Goal: Find specific page/section: Find specific page/section

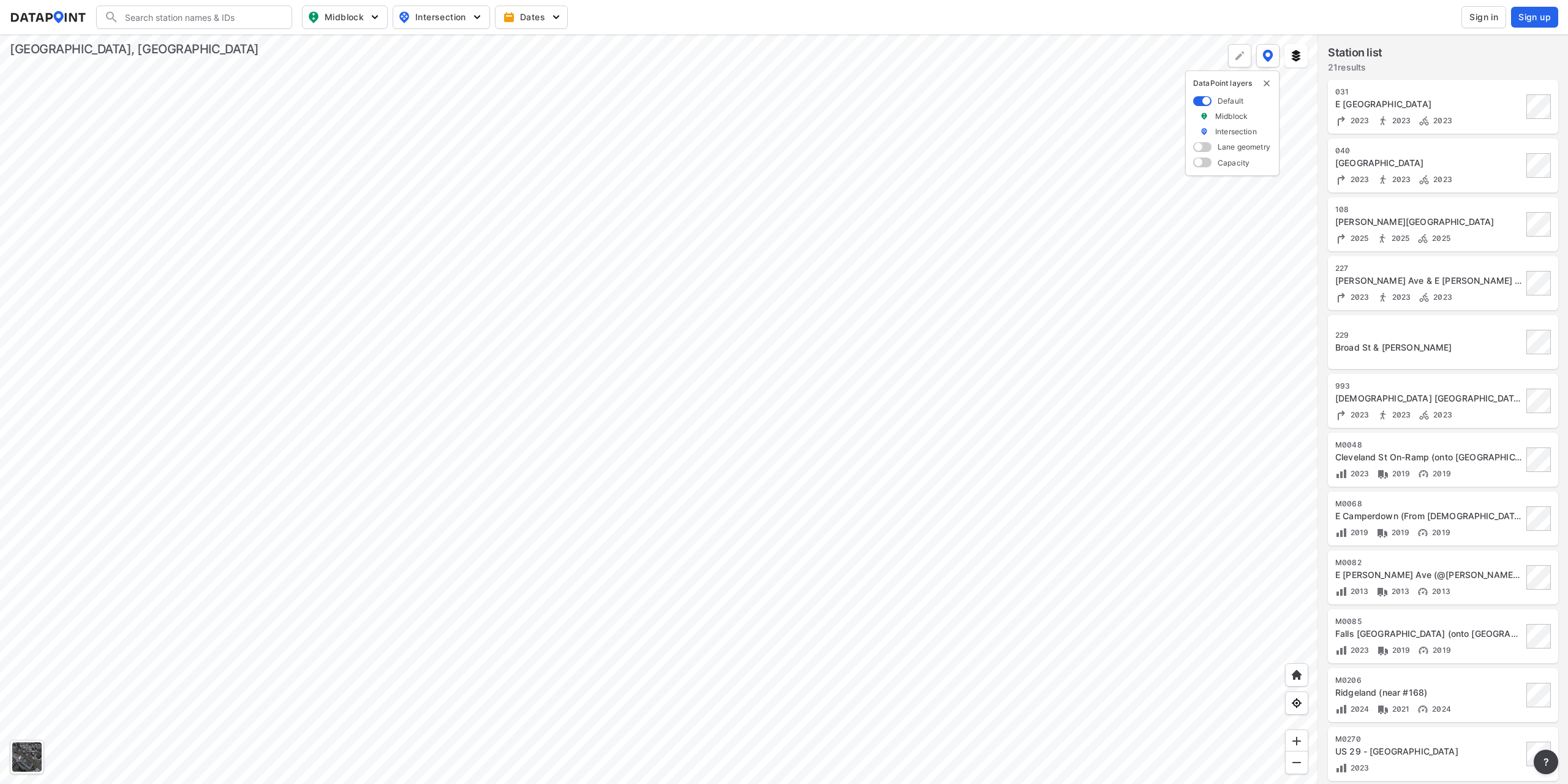
click at [611, 561] on div at bounding box center [659, 408] width 1318 height 749
click at [632, 300] on div at bounding box center [659, 408] width 1318 height 749
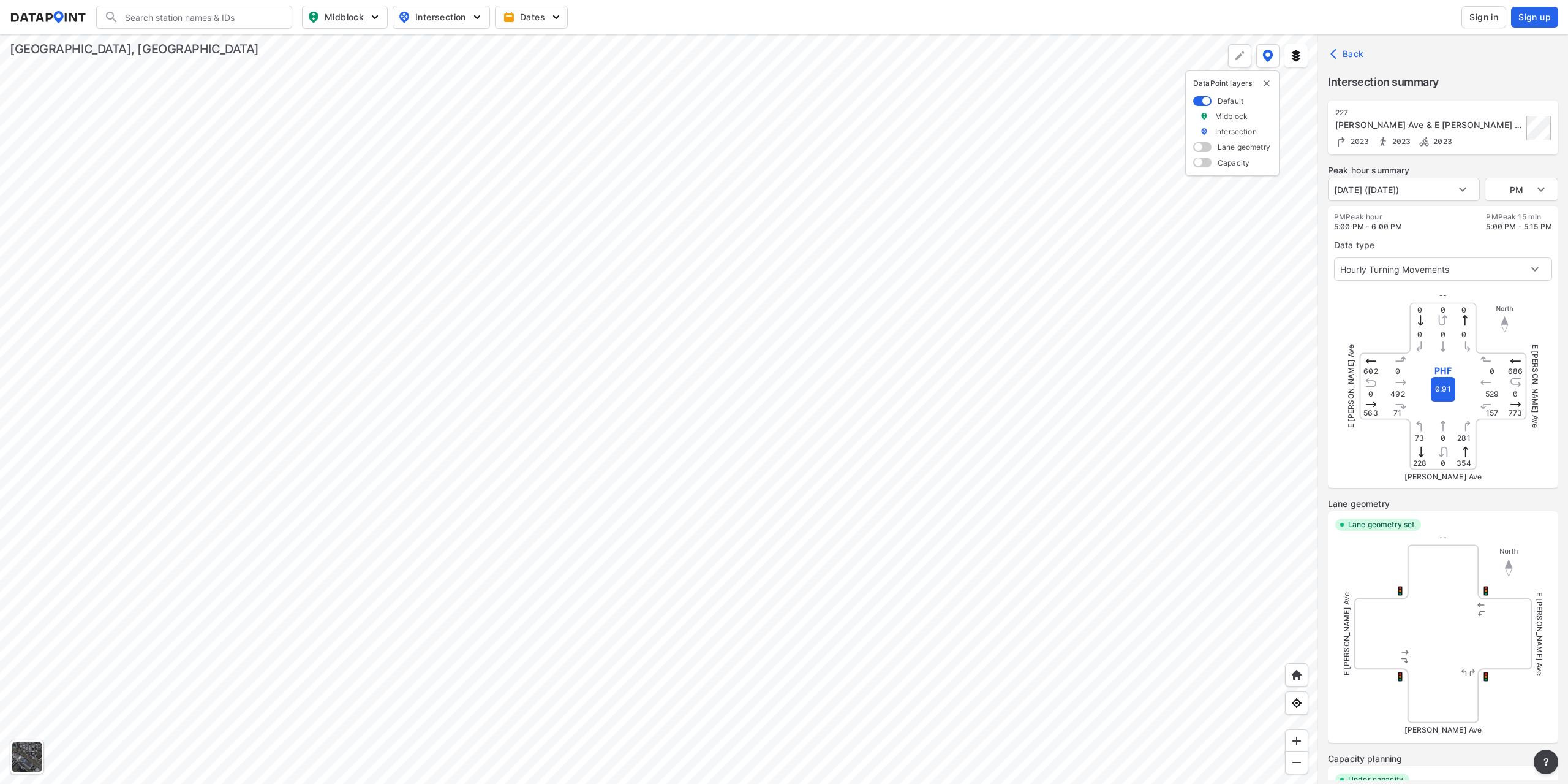
type input "3388"
click at [962, 726] on div at bounding box center [659, 408] width 1318 height 749
click at [1297, 740] on img at bounding box center [1297, 741] width 12 height 12
click at [853, 487] on div at bounding box center [659, 408] width 1318 height 749
click at [720, 454] on div at bounding box center [659, 408] width 1318 height 749
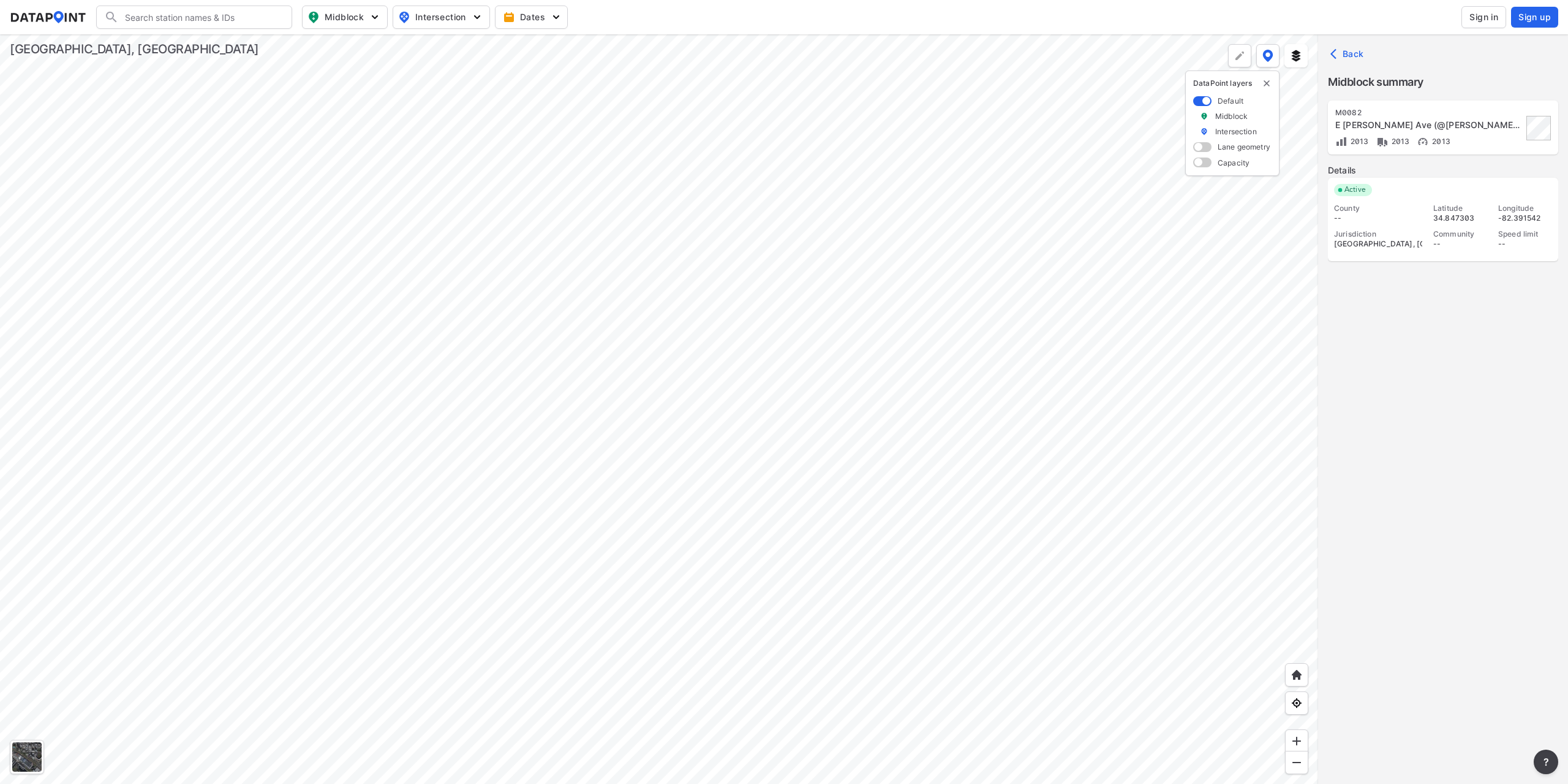
click at [1468, 131] on div "M0082 E [PERSON_NAME] Ave (@[PERSON_NAME][GEOGRAPHIC_DATA]) [left turn onto [PE…" at bounding box center [1429, 128] width 188 height 40
click at [1479, 13] on span "Sign in" at bounding box center [1484, 17] width 29 height 12
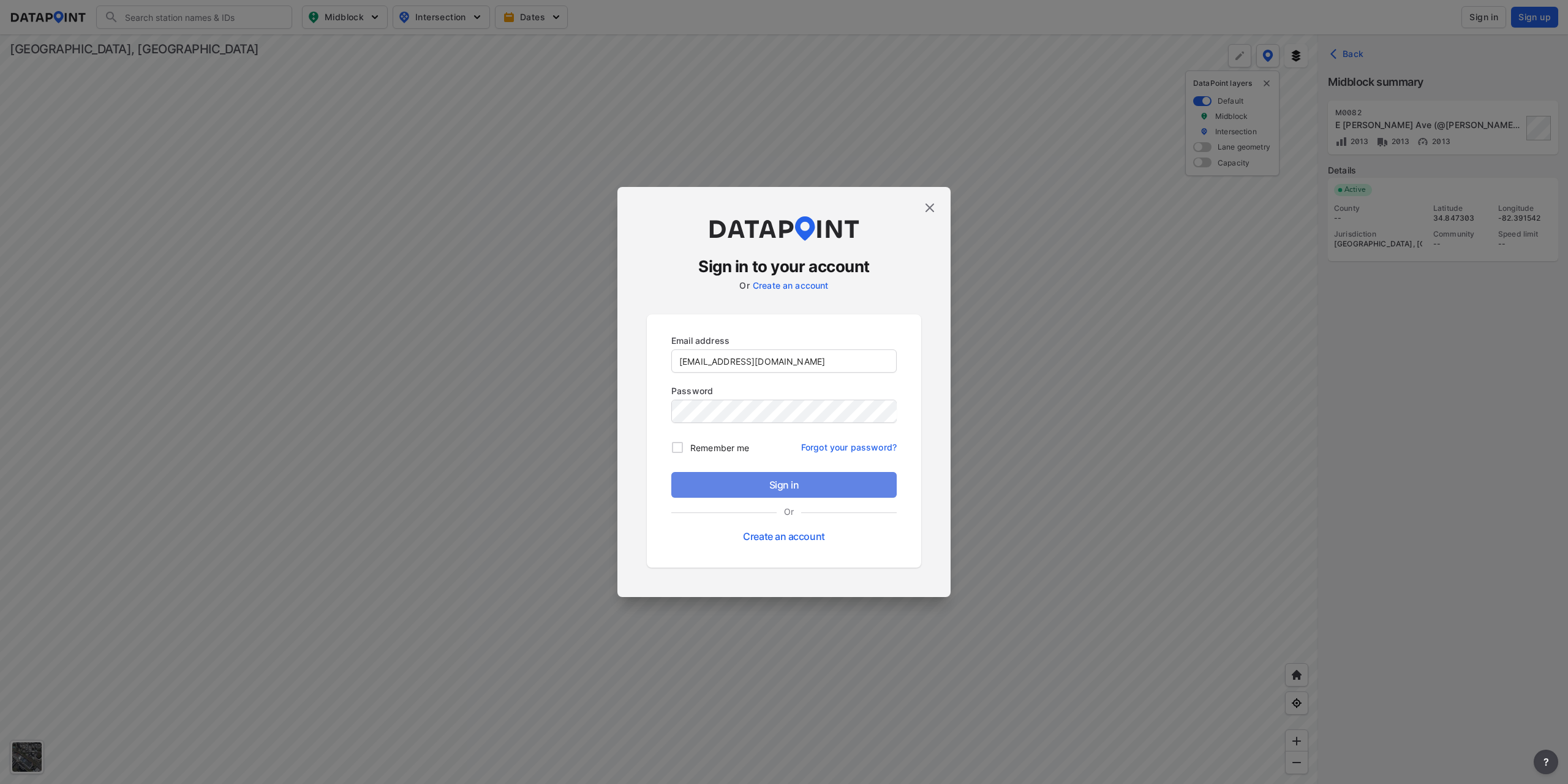
click at [794, 487] on span "Sign in" at bounding box center [784, 484] width 205 height 15
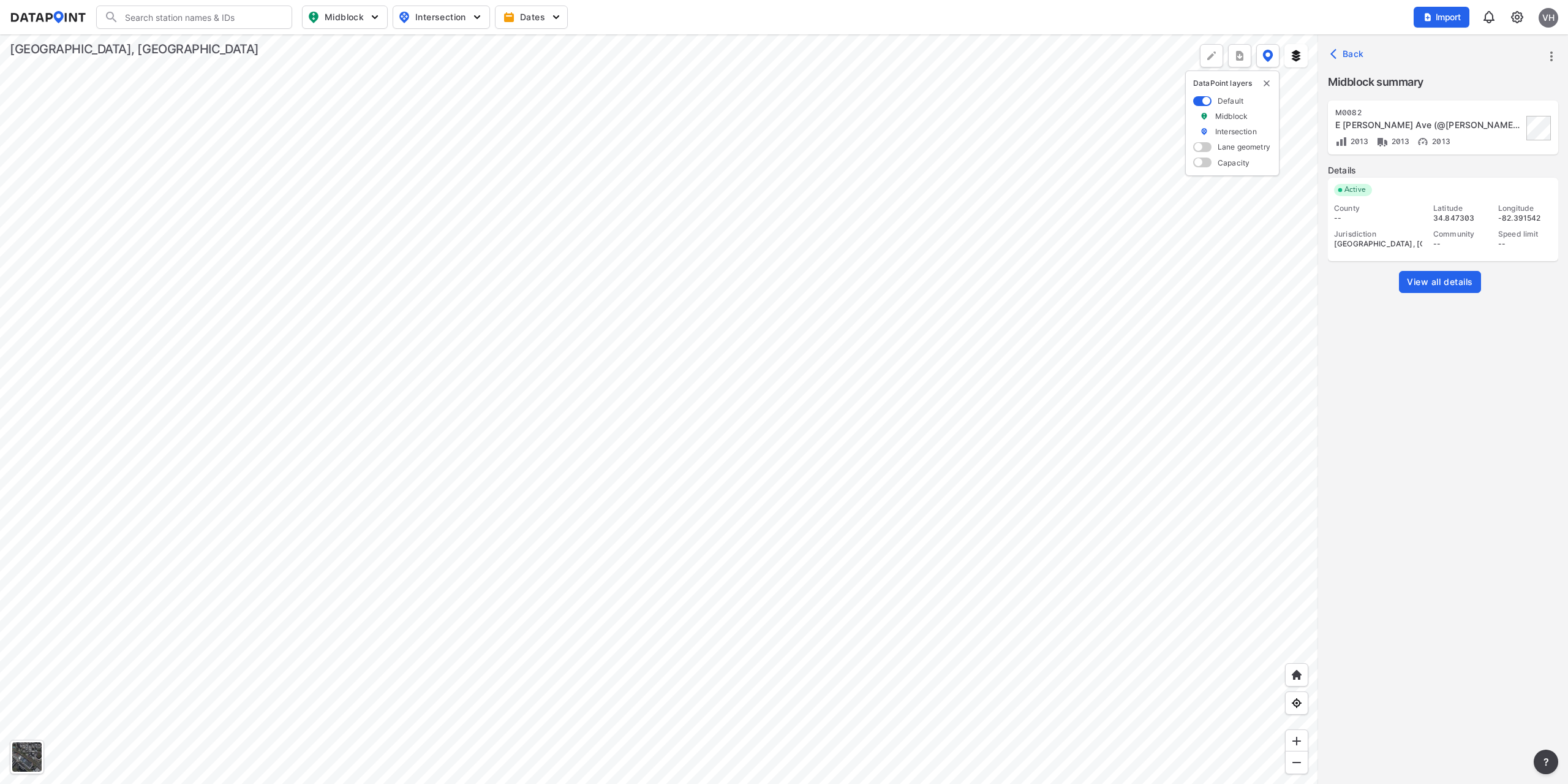
click at [994, 432] on div at bounding box center [659, 408] width 1318 height 749
click at [847, 353] on div at bounding box center [659, 408] width 1318 height 749
click at [884, 570] on div at bounding box center [659, 408] width 1318 height 749
click at [1299, 746] on img at bounding box center [1297, 741] width 12 height 12
click at [908, 325] on div at bounding box center [659, 408] width 1318 height 749
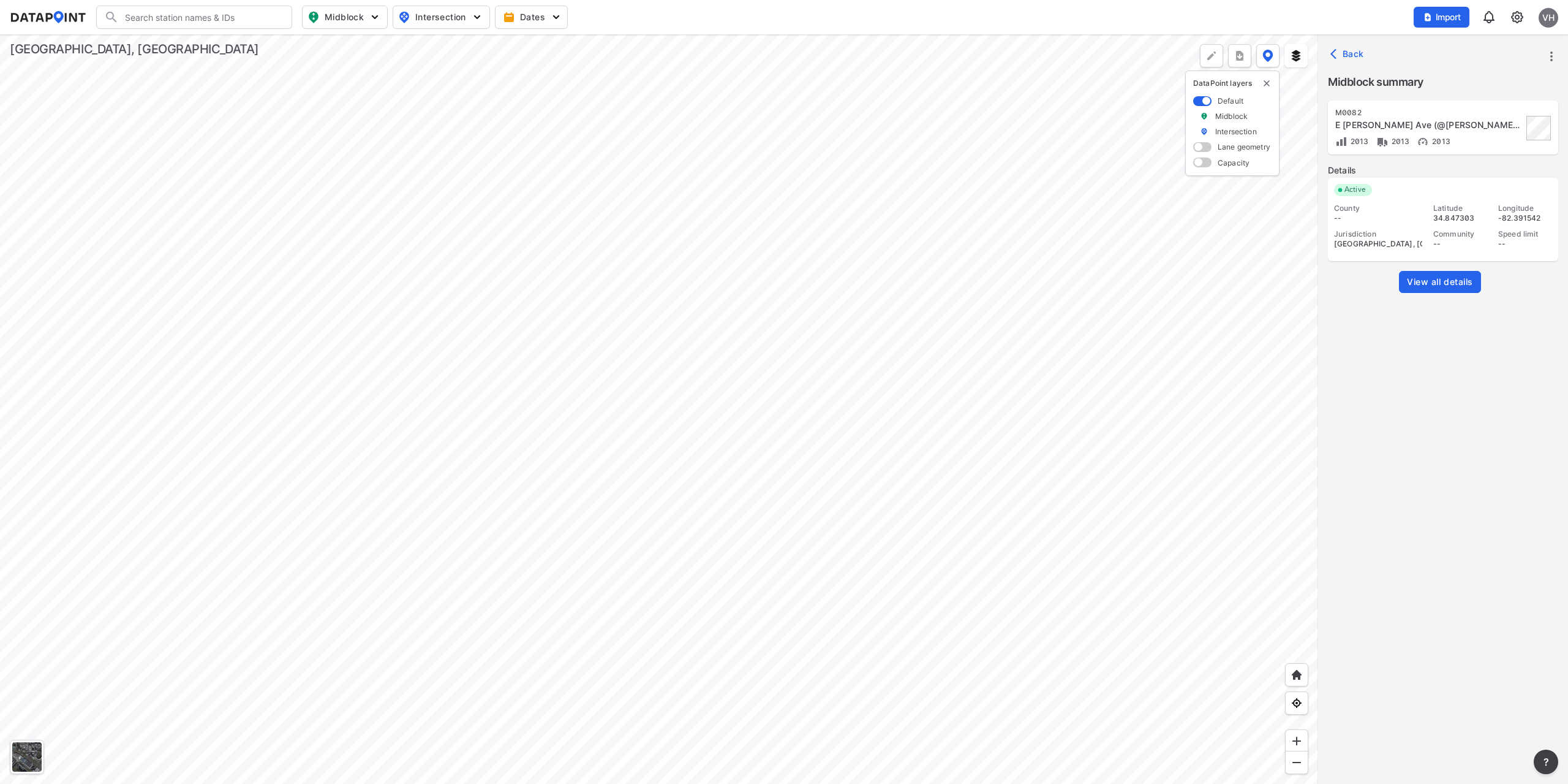
click at [857, 408] on div at bounding box center [659, 408] width 1318 height 749
click at [1429, 280] on span "View all details" at bounding box center [1440, 281] width 66 height 12
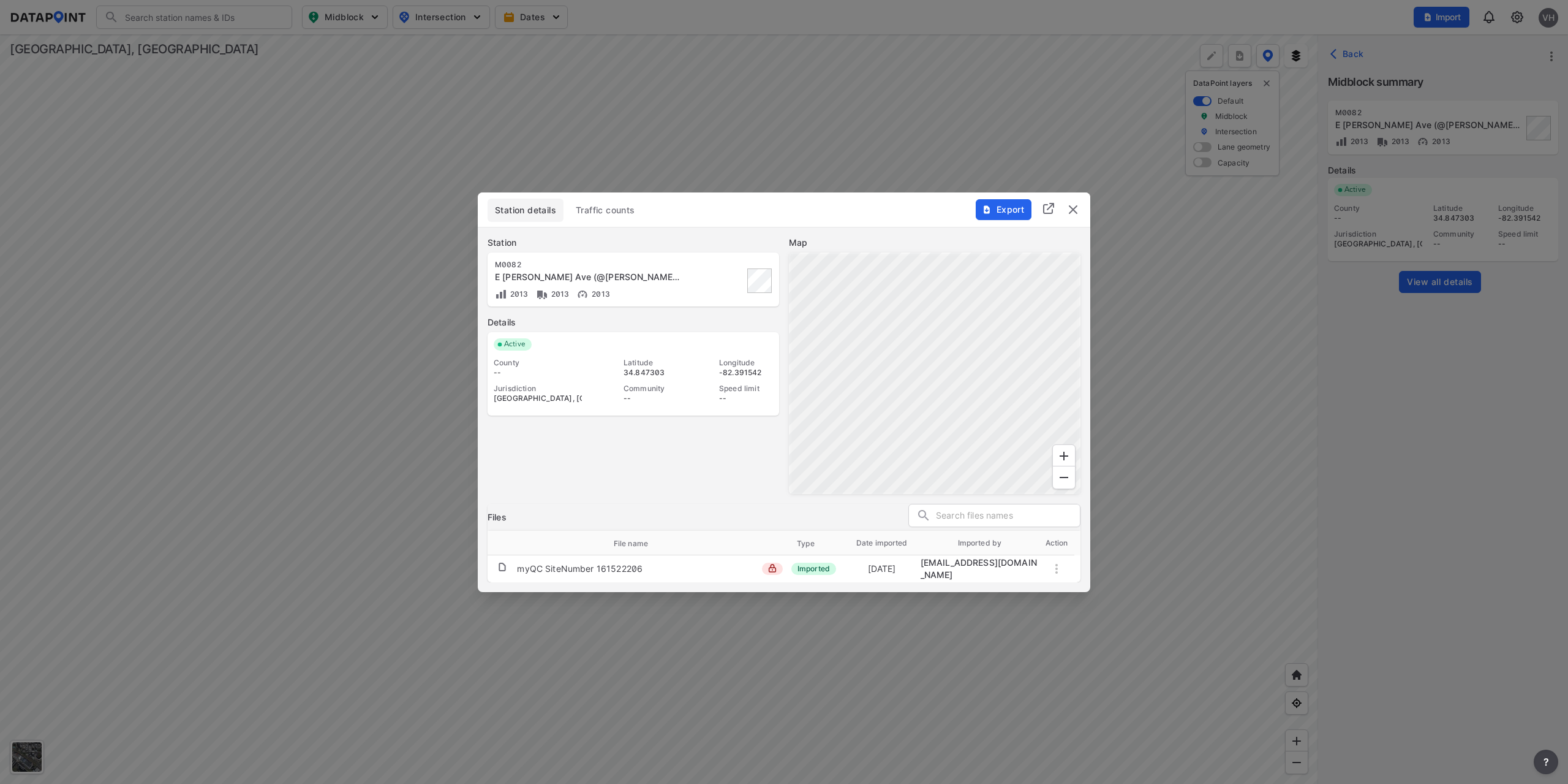
click at [624, 209] on span "Traffic counts" at bounding box center [606, 210] width 60 height 12
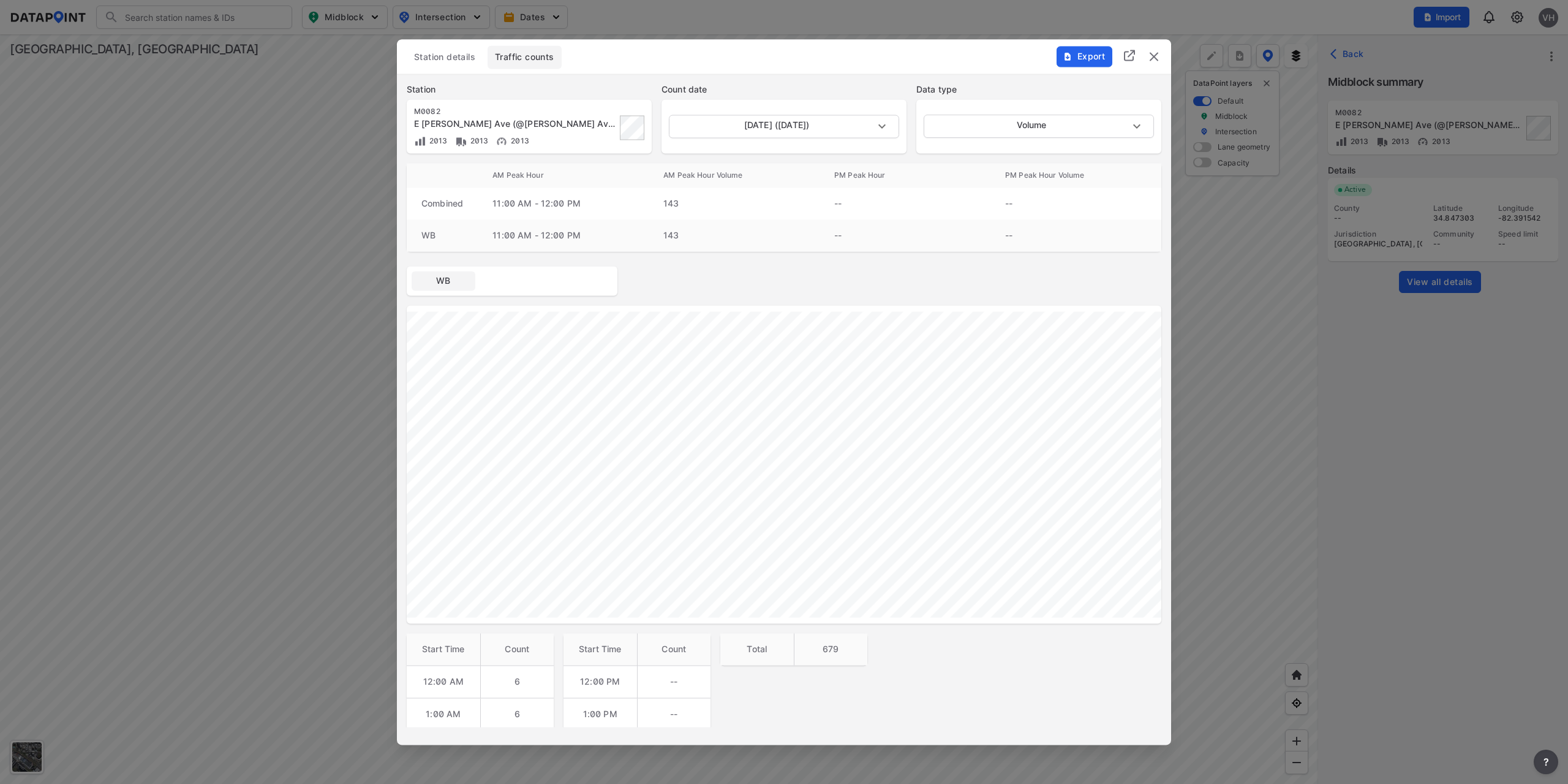
click at [1154, 57] on img "delete" at bounding box center [1154, 56] width 15 height 15
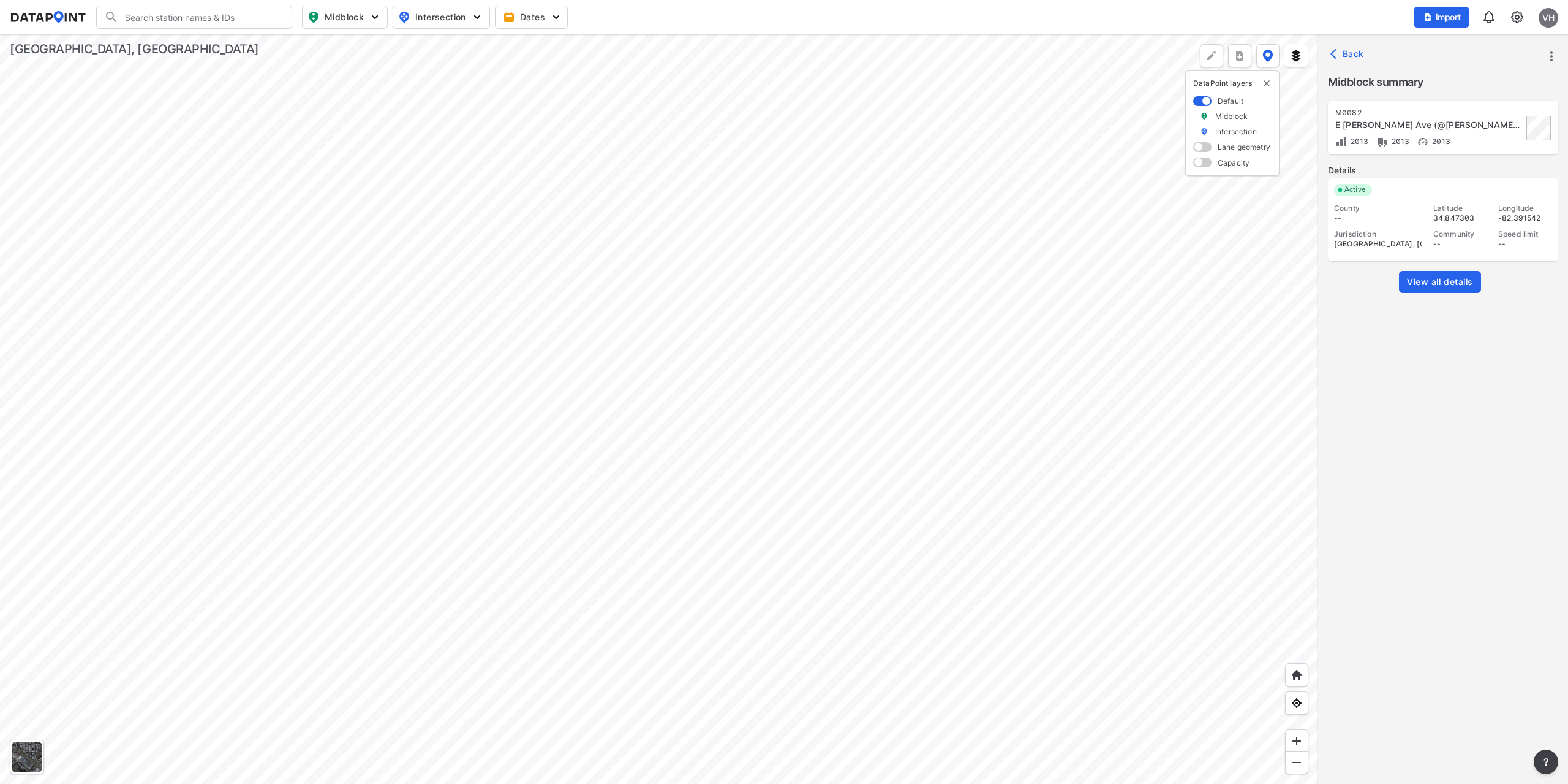
click at [884, 461] on div at bounding box center [659, 408] width 1318 height 749
click at [1344, 51] on span "Back" at bounding box center [1348, 53] width 31 height 12
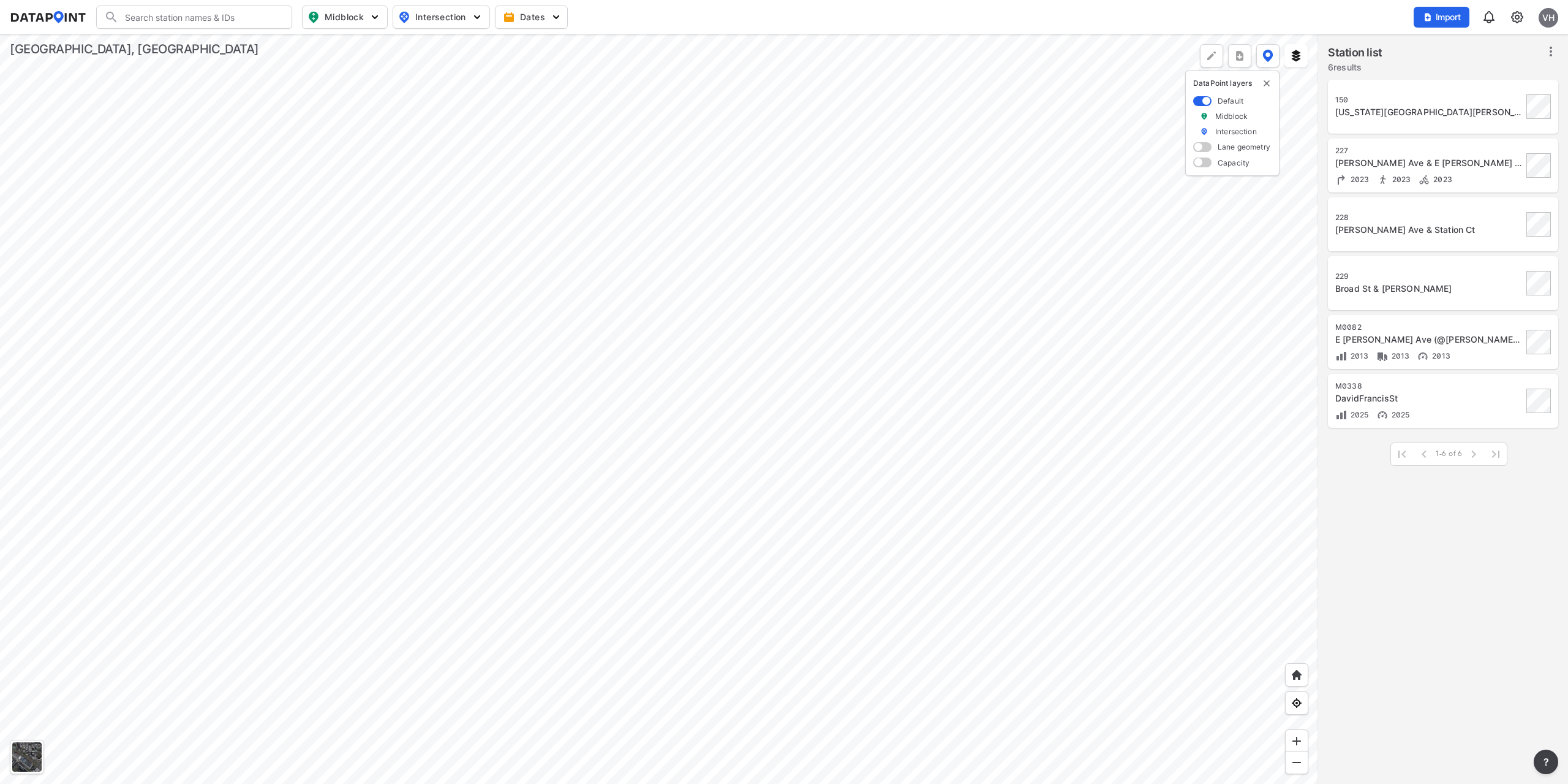
click at [845, 394] on div at bounding box center [659, 408] width 1318 height 749
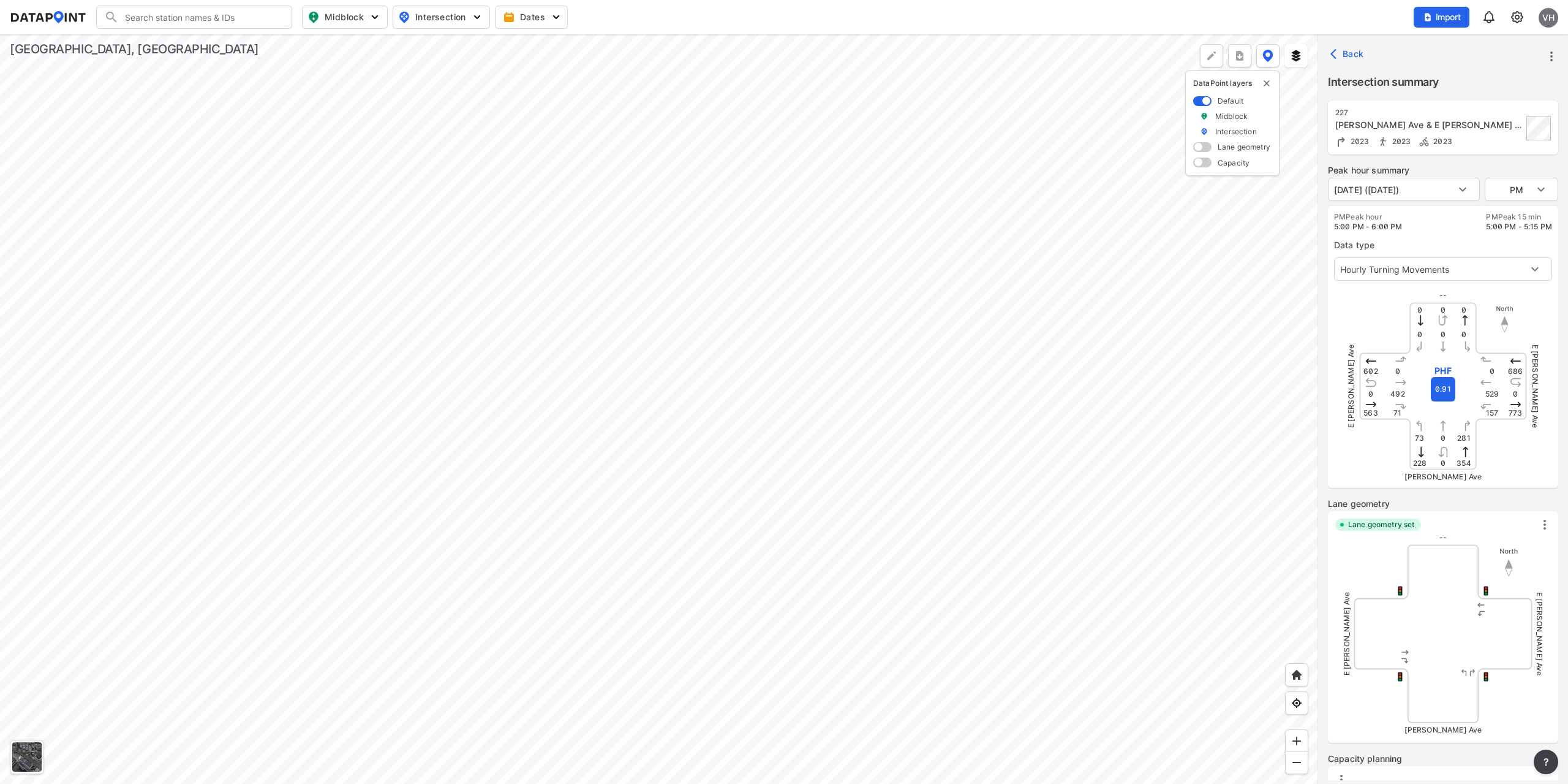
type input "3388"
